Goal: Find specific page/section: Find specific page/section

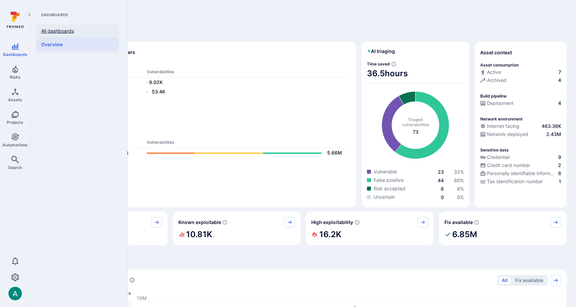
click at [47, 33] on link "All dashboards" at bounding box center [77, 30] width 83 height 13
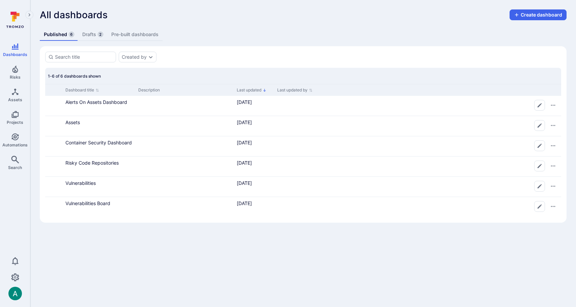
click at [82, 35] on link "Drafts 2" at bounding box center [92, 34] width 29 height 12
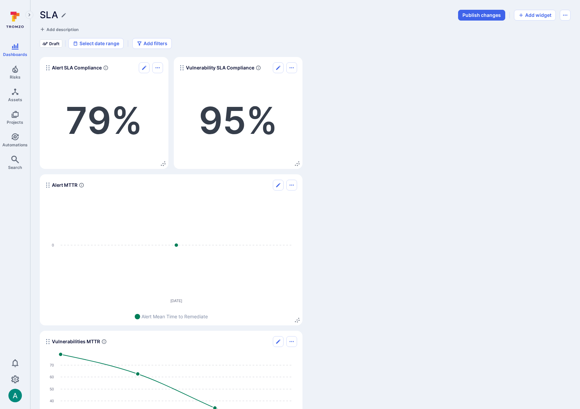
drag, startPoint x: 443, startPoint y: 152, endPoint x: 297, endPoint y: 112, distance: 151.8
click at [443, 152] on div "Alert SLA Compliance 79 % Vulnerability SLA Compliance 95 % Alert MTTR [DATE] 0…" at bounding box center [305, 269] width 531 height 425
